Goal: Information Seeking & Learning: Learn about a topic

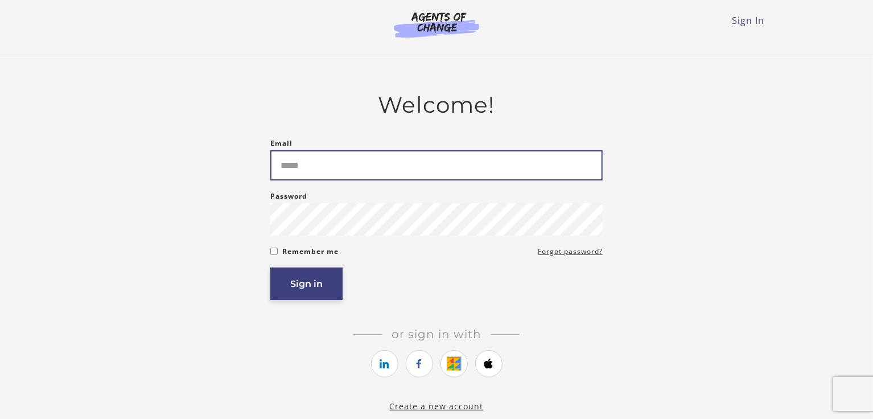
type input "**********"
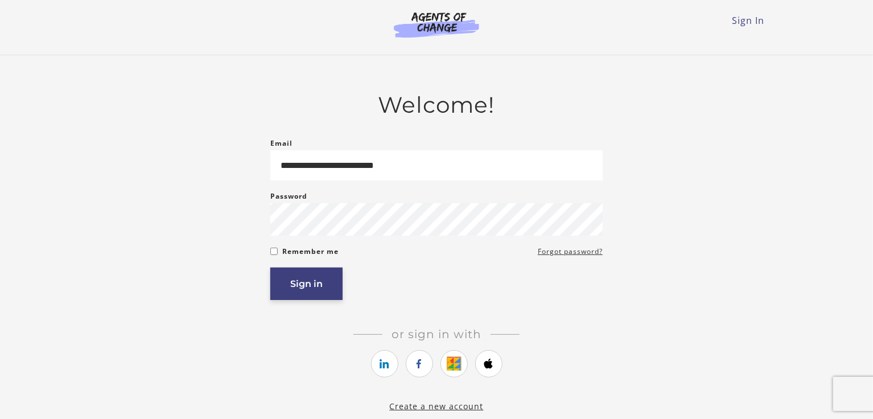
click at [304, 287] on button "Sign in" at bounding box center [306, 284] width 72 height 32
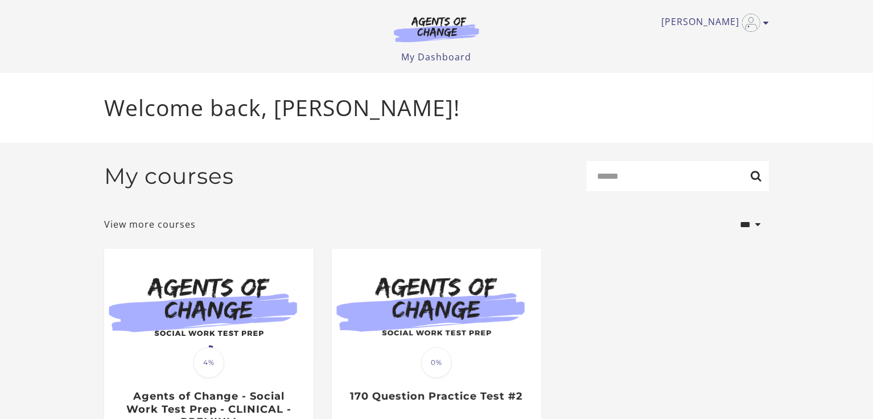
scroll to position [104, 0]
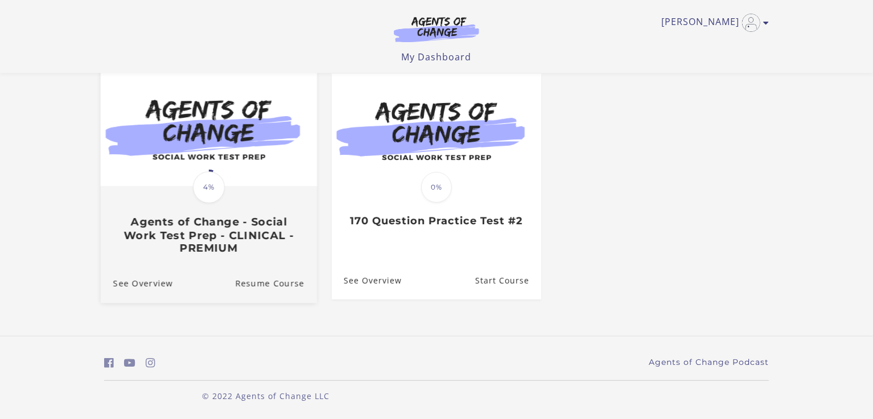
click at [158, 177] on img at bounding box center [209, 128] width 216 height 117
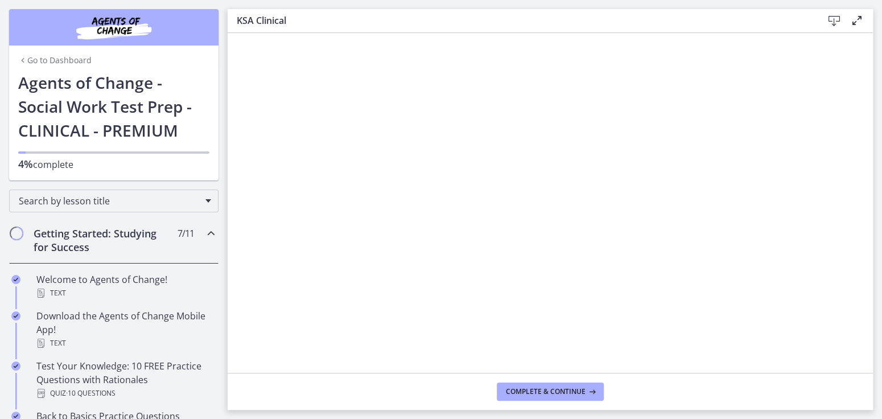
drag, startPoint x: 0, startPoint y: 0, endPoint x: 158, endPoint y: 177, distance: 237.4
click at [158, 177] on div "Go to Dashboard Agents of Change - Social Work Test Prep - CLINICAL - PREMIUM 4…" at bounding box center [113, 126] width 209 height 110
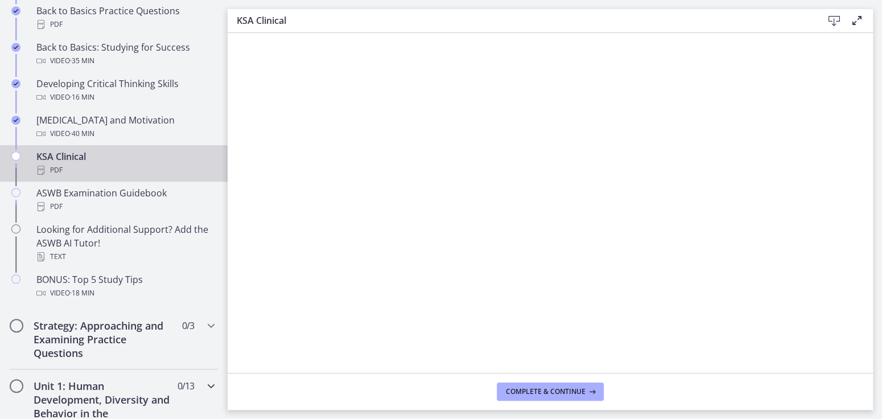
scroll to position [583, 0]
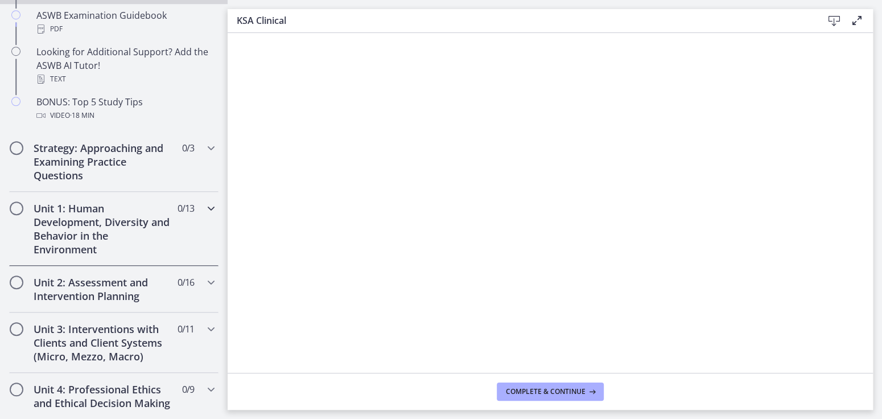
click at [118, 227] on h2 "Unit 1: Human Development, Diversity and Behavior in the Environment" at bounding box center [103, 229] width 139 height 55
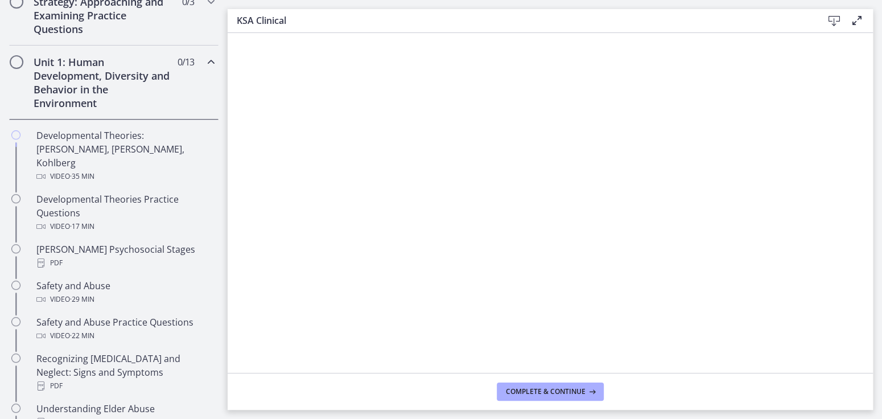
scroll to position [279, 0]
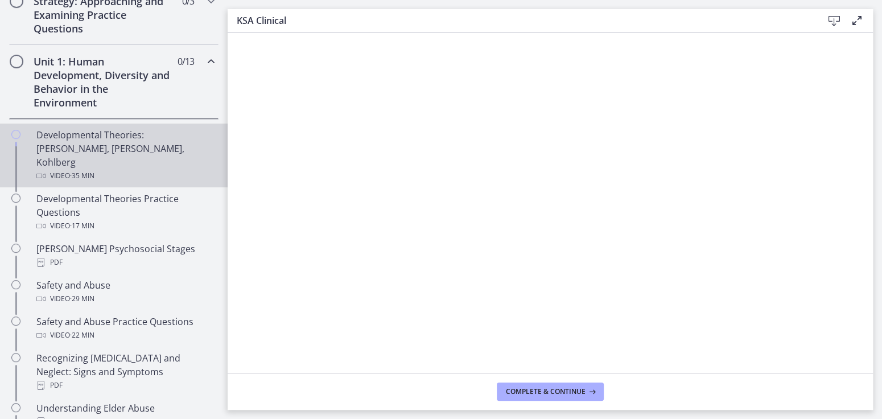
click at [154, 138] on div "Developmental Theories: Erikson, Piaget, Kohlberg Video · 35 min" at bounding box center [125, 155] width 178 height 55
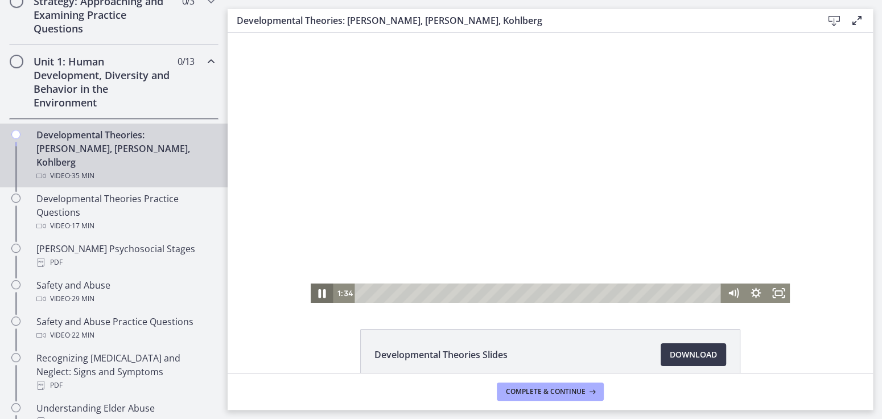
click at [318, 287] on icon "Pause" at bounding box center [322, 293] width 27 height 23
click at [318, 287] on icon "Play Video" at bounding box center [322, 293] width 27 height 23
click at [309, 290] on icon "Pause" at bounding box center [322, 293] width 27 height 23
click at [309, 290] on icon "Play Video" at bounding box center [322, 293] width 27 height 23
click at [314, 289] on icon "Pause" at bounding box center [322, 293] width 27 height 23
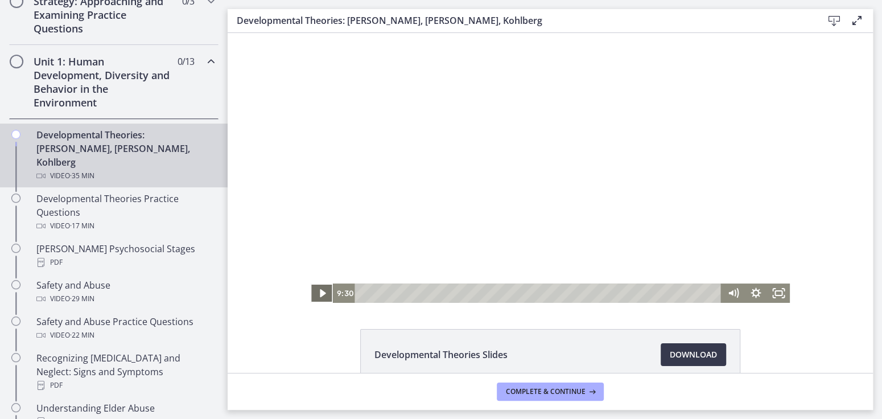
click at [314, 289] on icon "Play Video" at bounding box center [322, 292] width 23 height 19
click at [319, 295] on icon "Pause" at bounding box center [322, 293] width 7 height 9
click at [319, 293] on icon "Play Video" at bounding box center [322, 294] width 7 height 10
click at [316, 302] on icon "Pause" at bounding box center [322, 293] width 27 height 23
click at [313, 293] on icon "Play Video" at bounding box center [322, 293] width 27 height 23
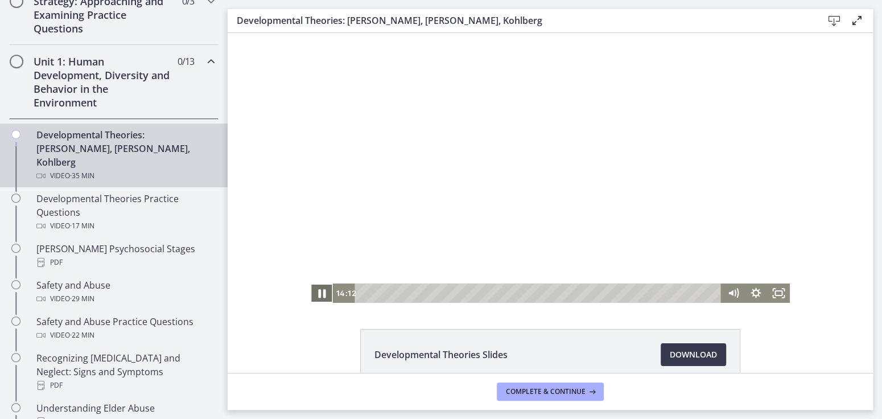
click at [313, 293] on icon "Pause" at bounding box center [322, 293] width 27 height 23
click at [313, 293] on icon "Play Video" at bounding box center [322, 293] width 27 height 23
click at [544, 293] on div "18:16" at bounding box center [540, 292] width 353 height 19
click at [318, 289] on icon "Pause" at bounding box center [322, 293] width 27 height 23
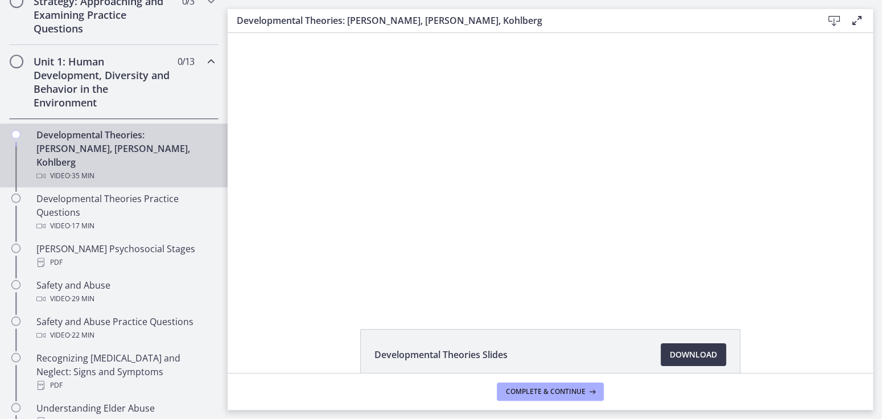
click at [330, 260] on div at bounding box center [551, 168] width 480 height 270
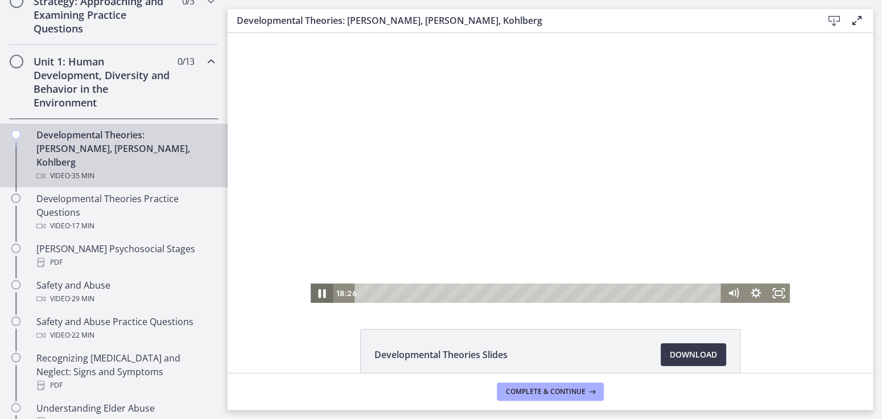
click at [318, 292] on icon "Pause" at bounding box center [322, 293] width 27 height 23
click at [319, 292] on icon "Play Video" at bounding box center [322, 294] width 7 height 10
click at [318, 292] on icon "Pause" at bounding box center [322, 293] width 27 height 23
